Goal: Complete application form

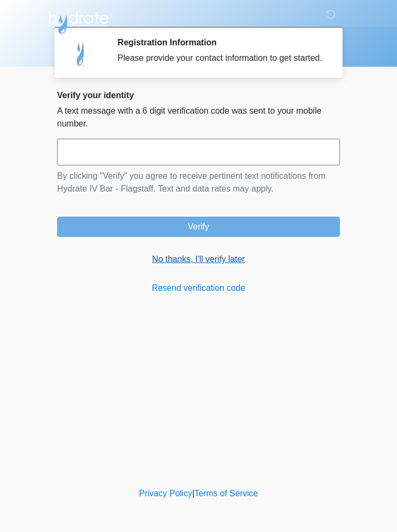
click at [180, 266] on link "No thanks, I'll verify later" at bounding box center [198, 259] width 283 height 13
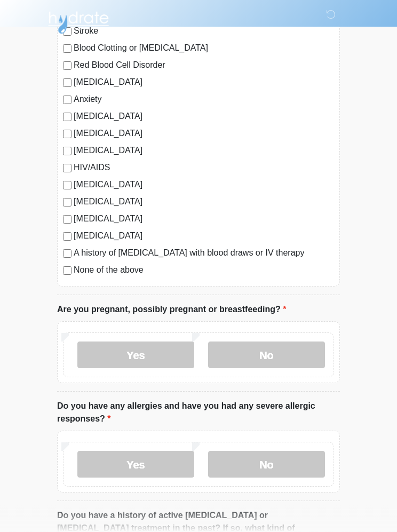
scroll to position [177, 0]
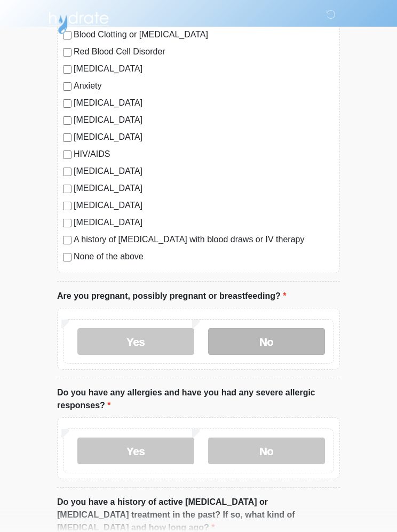
click at [305, 343] on label "No" at bounding box center [266, 341] width 117 height 27
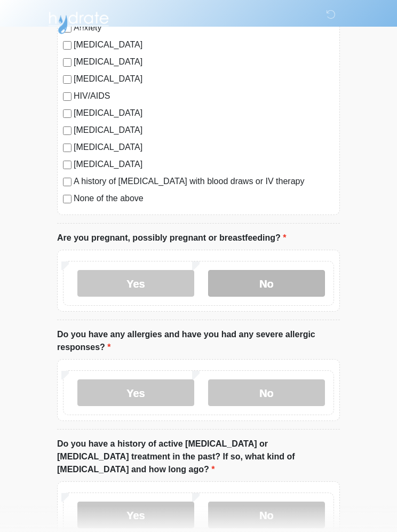
scroll to position [238, 0]
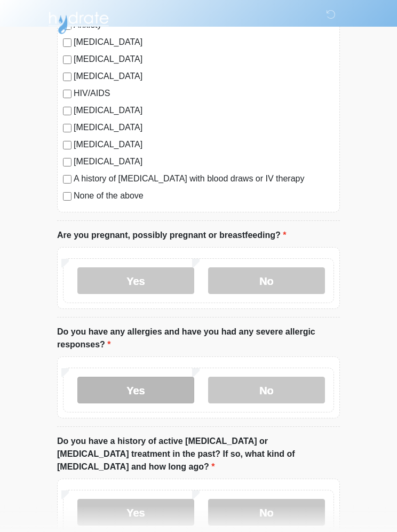
click at [101, 388] on label "Yes" at bounding box center [135, 390] width 117 height 27
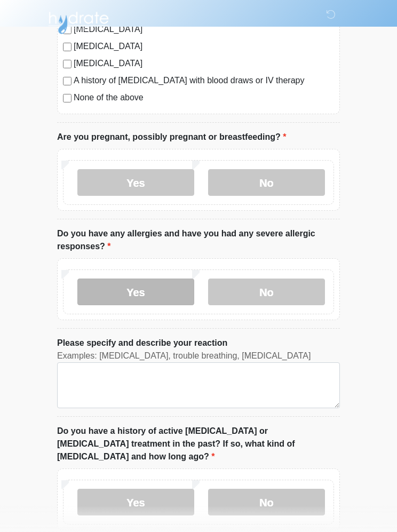
scroll to position [340, 0]
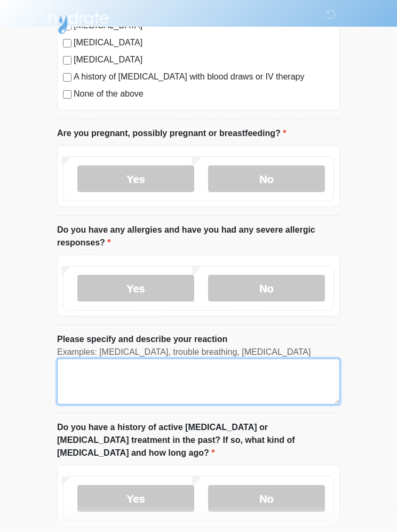
click at [303, 379] on textarea "Please specify and describe your reaction" at bounding box center [198, 382] width 283 height 46
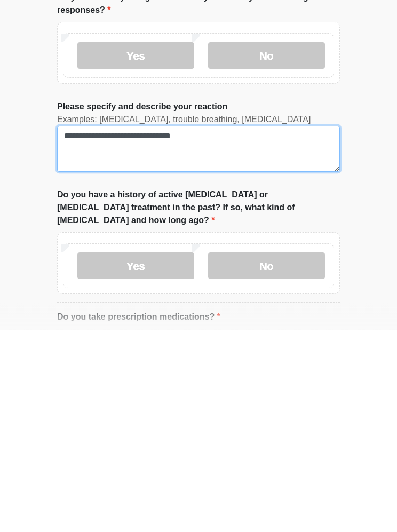
scroll to position [377, 0]
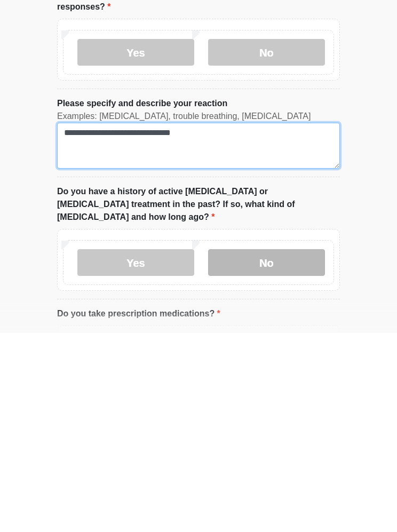
type textarea "**********"
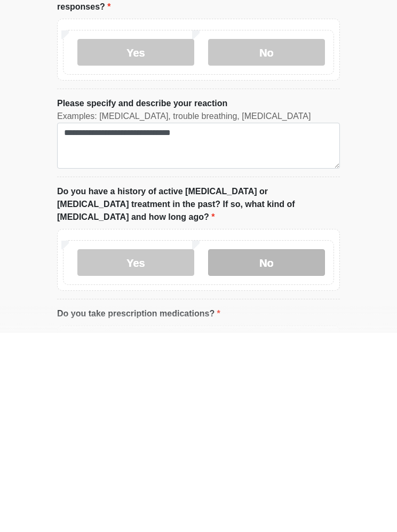
click at [303, 448] on label "No" at bounding box center [266, 461] width 117 height 27
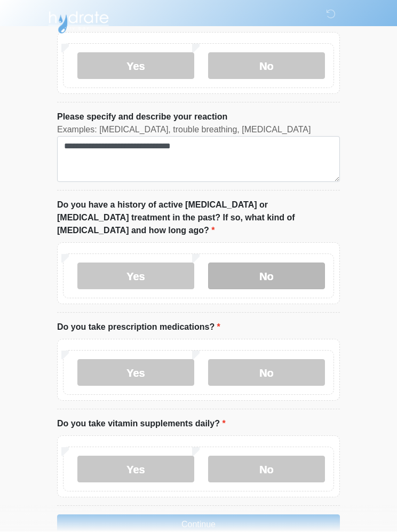
scroll to position [608, 0]
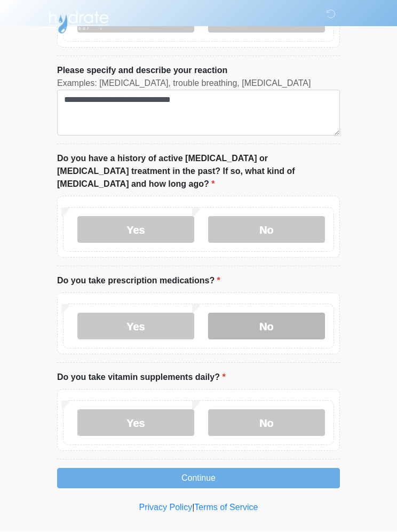
click at [303, 313] on label "No" at bounding box center [266, 326] width 117 height 27
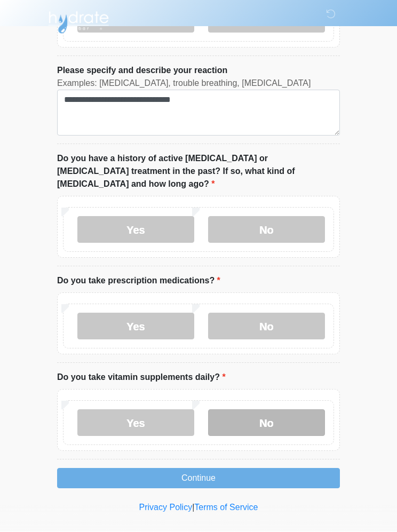
click at [294, 410] on label "No" at bounding box center [266, 423] width 117 height 27
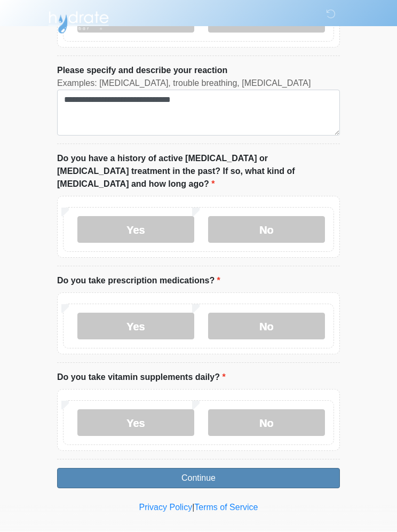
click at [299, 468] on button "Continue" at bounding box center [198, 478] width 283 height 20
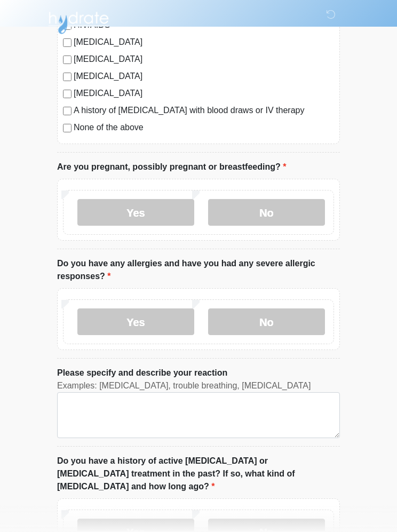
scroll to position [0, 0]
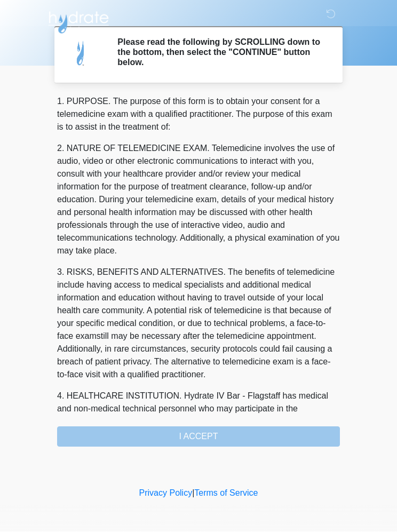
click at [311, 439] on div "1. PURPOSE. The purpose of this form is to obtain your consent for a telemedici…" at bounding box center [198, 272] width 283 height 352
click at [294, 435] on div "1. PURPOSE. The purpose of this form is to obtain your consent for a telemedici…" at bounding box center [198, 272] width 283 height 352
click at [208, 432] on div "1. PURPOSE. The purpose of this form is to obtain your consent for a telemedici…" at bounding box center [198, 272] width 283 height 352
click at [215, 434] on div "1. PURPOSE. The purpose of this form is to obtain your consent for a telemedici…" at bounding box center [198, 272] width 283 height 352
click at [219, 434] on div "1. PURPOSE. The purpose of this form is to obtain your consent for a telemedici…" at bounding box center [198, 272] width 283 height 352
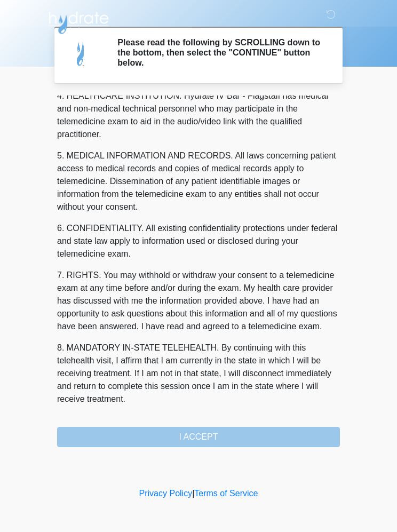
scroll to position [313, 0]
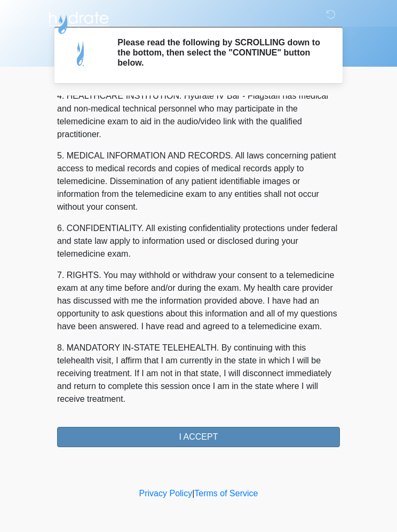
click at [280, 437] on button "I ACCEPT" at bounding box center [198, 437] width 283 height 20
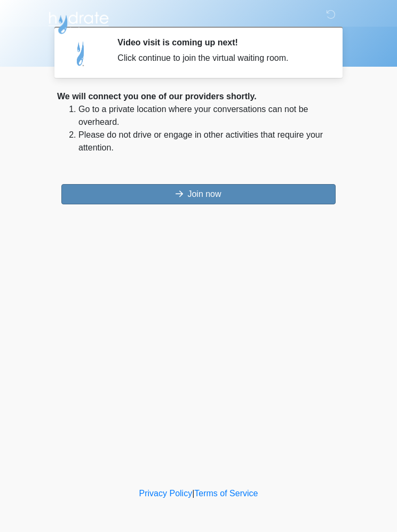
click at [320, 193] on button "Join now" at bounding box center [198, 194] width 274 height 20
